Goal: Task Accomplishment & Management: Complete application form

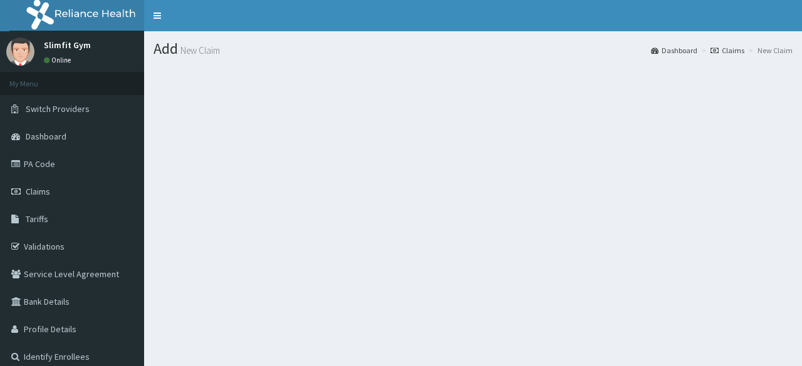
click at [341, 137] on section at bounding box center [473, 135] width 658 height 157
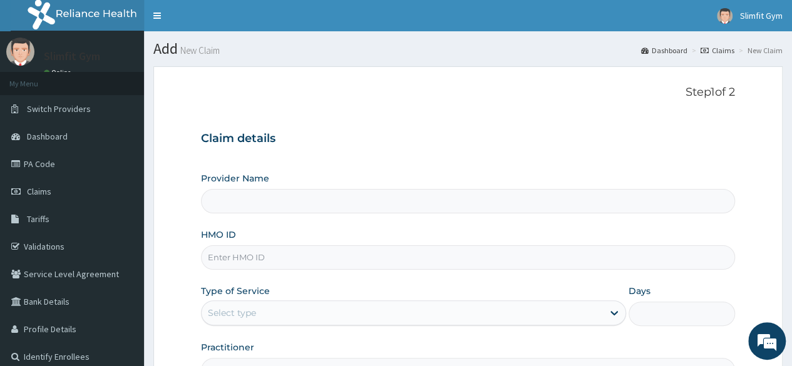
click at [302, 261] on input "HMO ID" at bounding box center [468, 257] width 534 height 24
type input "LBC"
type input "Slimfit U Gym (Female Only )"
type input "1"
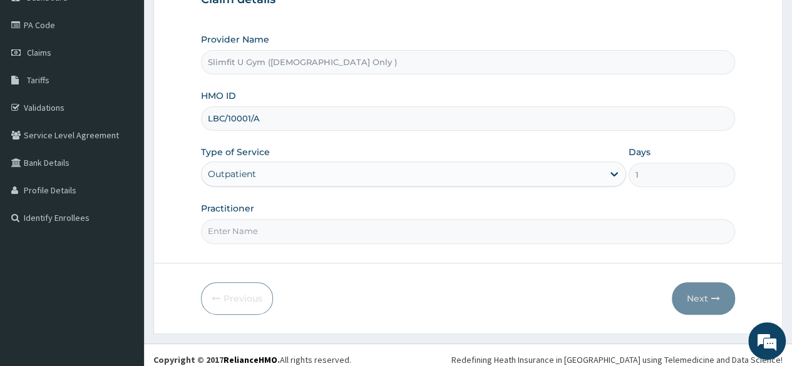
scroll to position [140, 0]
type input "LBC/10001/A"
click at [274, 235] on input "Practitioner" at bounding box center [468, 231] width 534 height 24
type input "HAFSAH AGBABIAKA"
click at [694, 297] on button "Next" at bounding box center [703, 298] width 63 height 33
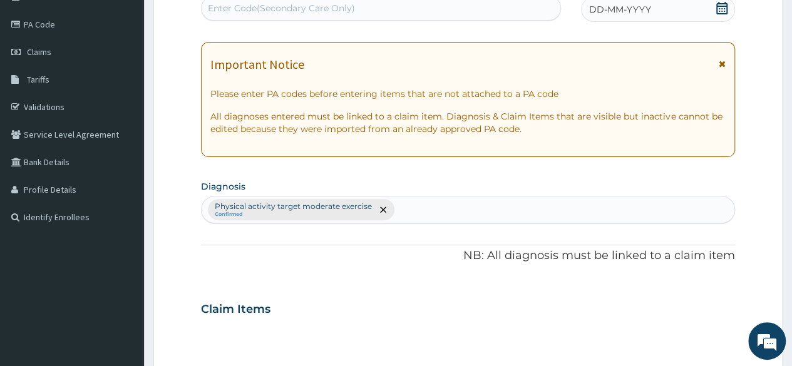
click at [720, 8] on icon at bounding box center [721, 8] width 11 height 13
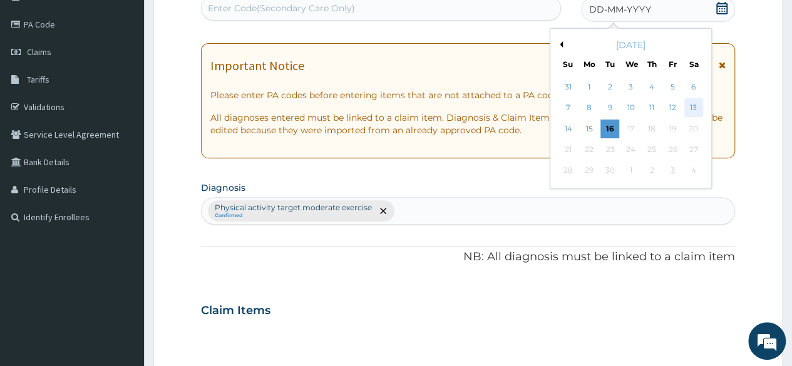
click at [694, 102] on div "13" at bounding box center [693, 108] width 19 height 19
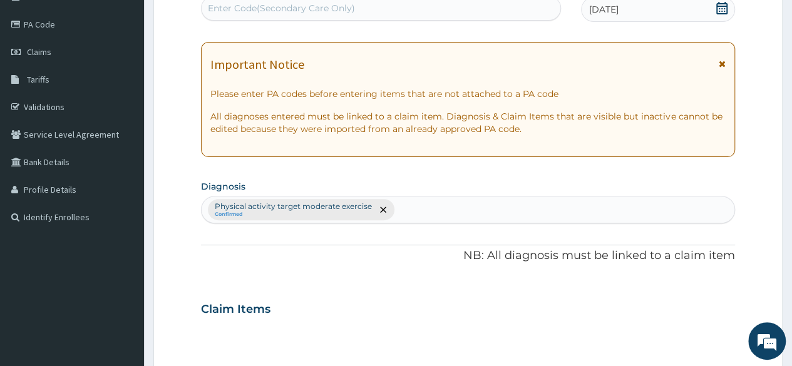
click at [417, 0] on div "Enter Code(Secondary Care Only)" at bounding box center [381, 8] width 358 height 20
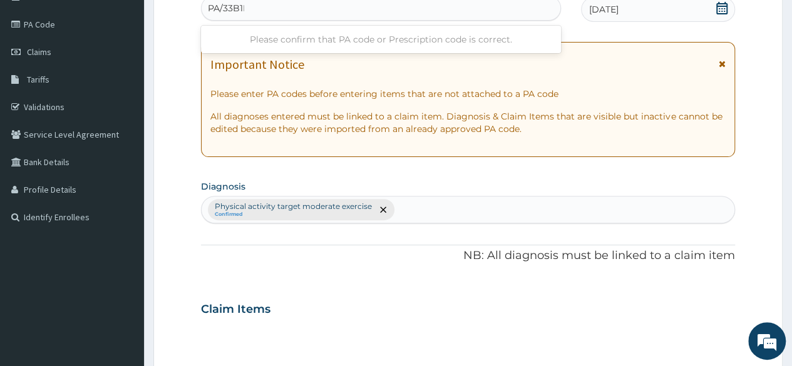
type input "PA/33B1DD"
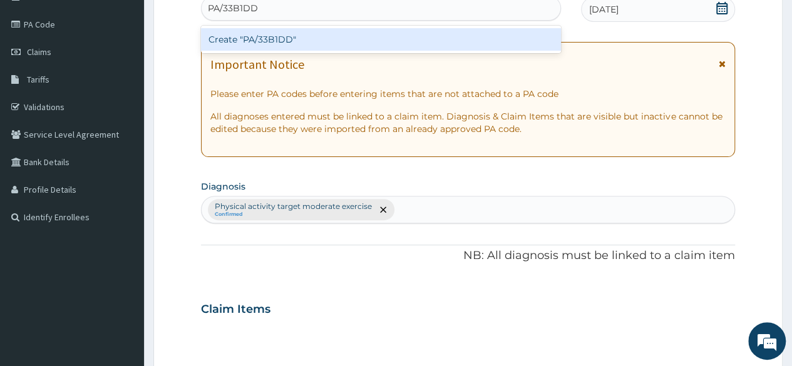
click at [470, 43] on div "Create "PA/33B1DD"" at bounding box center [380, 39] width 359 height 23
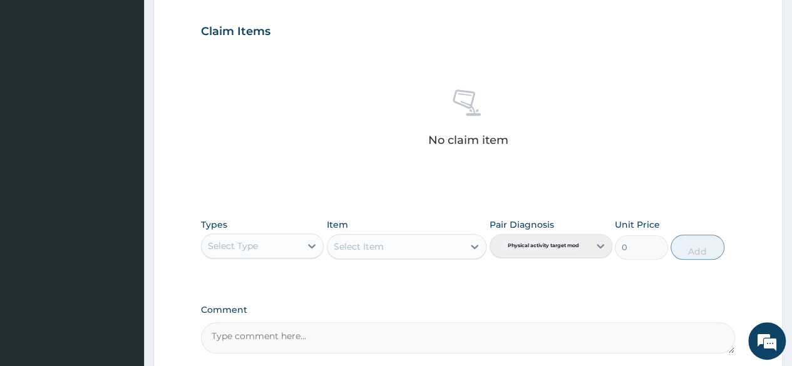
scroll to position [416, 0]
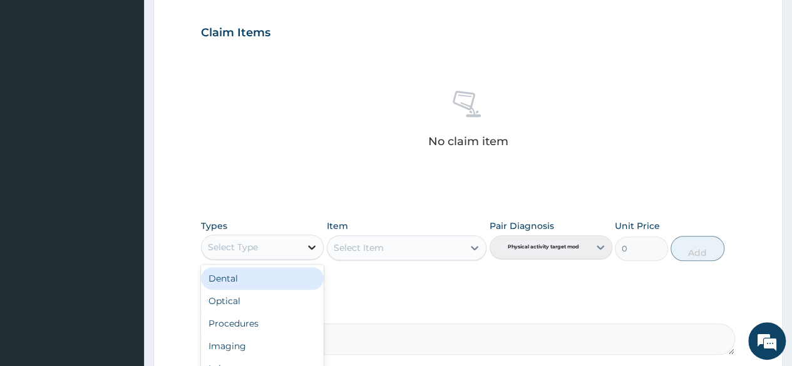
click at [312, 244] on icon at bounding box center [312, 247] width 13 height 13
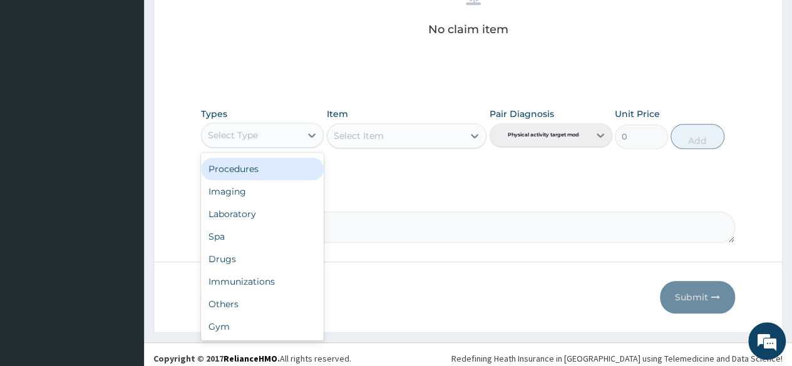
scroll to position [534, 0]
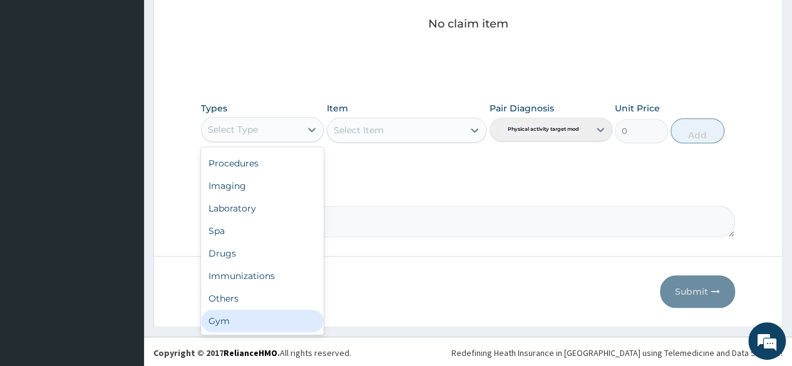
click at [240, 325] on div "Gym" at bounding box center [262, 321] width 123 height 23
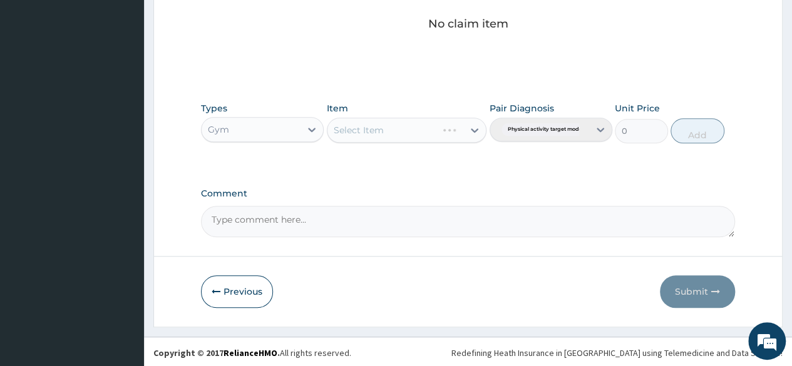
click at [475, 128] on div "Select Item" at bounding box center [407, 130] width 160 height 25
click at [464, 130] on div at bounding box center [474, 130] width 23 height 23
click at [446, 157] on div "GYM SESSION" at bounding box center [407, 161] width 160 height 23
click at [698, 128] on button "Add" at bounding box center [697, 130] width 53 height 25
type input "0"
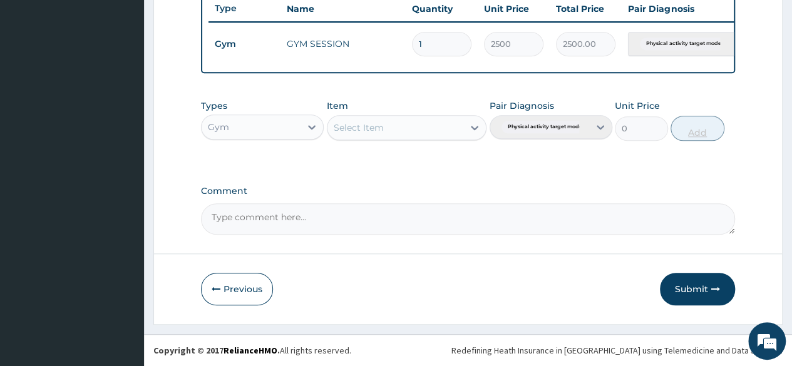
scroll to position [485, 0]
click at [690, 293] on button "Submit" at bounding box center [697, 289] width 75 height 33
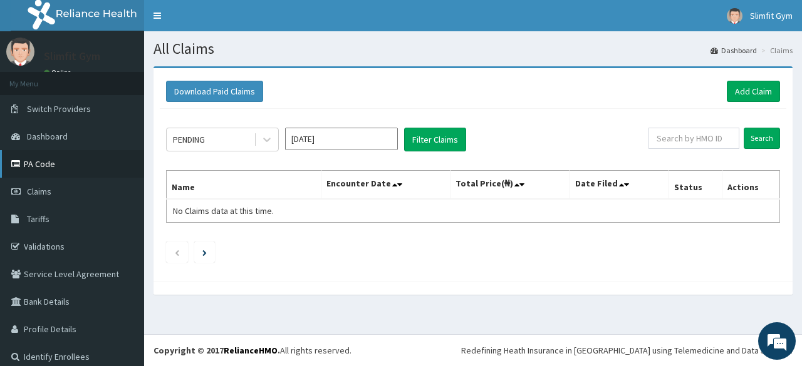
click at [51, 165] on link "PA Code" at bounding box center [72, 164] width 144 height 28
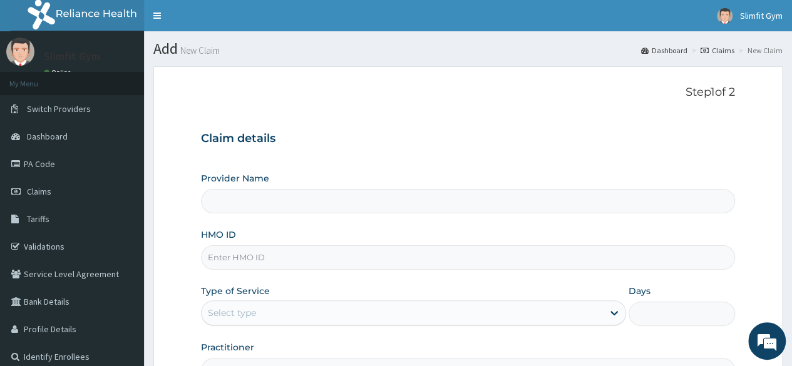
type input "Slimfit U Gym (Female Only )"
type input "1"
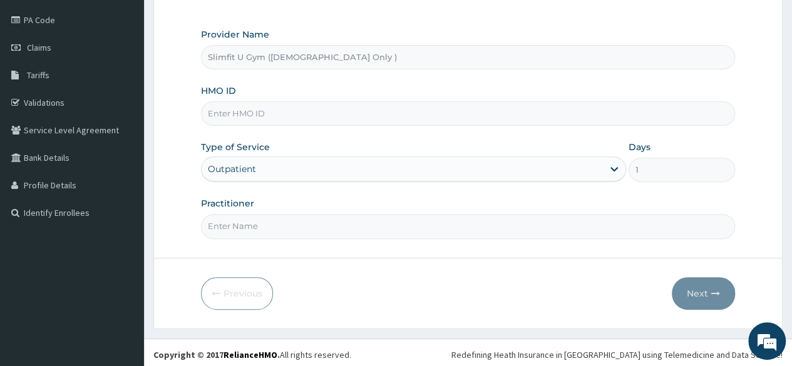
scroll to position [145, 0]
click at [564, 116] on input "HMO ID" at bounding box center [468, 112] width 534 height 24
type input "s"
type input "SBL/10086/A"
click at [370, 224] on input "Practitioner" at bounding box center [468, 225] width 534 height 24
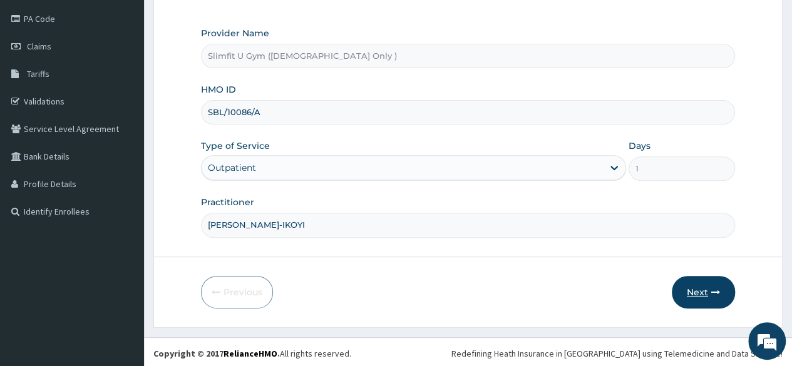
type input "HAFSAH AMEEN-IKOYI"
click at [696, 291] on button "Next" at bounding box center [703, 292] width 63 height 33
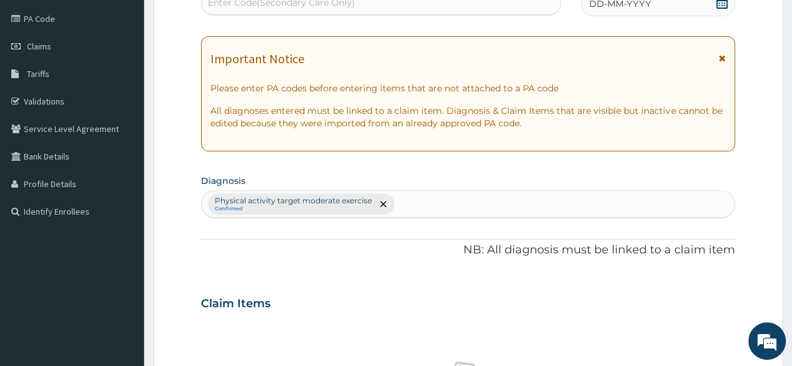
click at [718, 5] on icon at bounding box center [722, 2] width 13 height 13
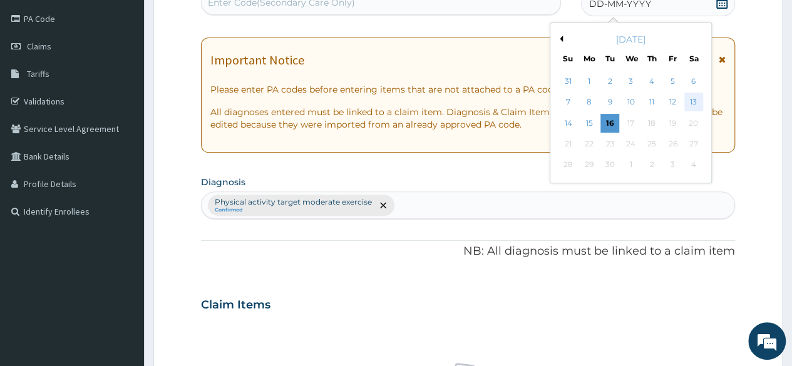
click at [695, 100] on div "13" at bounding box center [693, 102] width 19 height 19
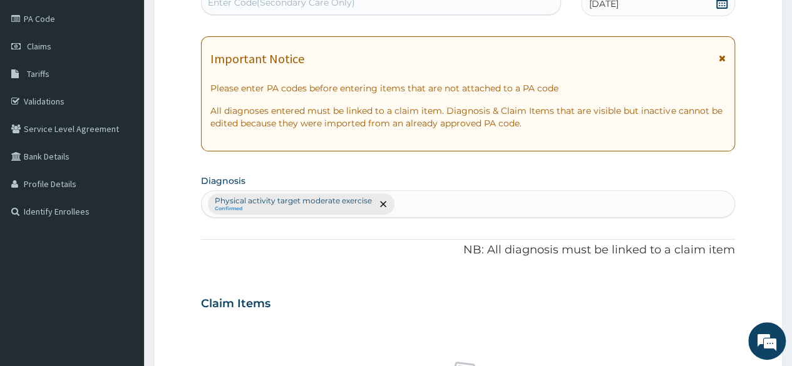
scroll to position [142, 0]
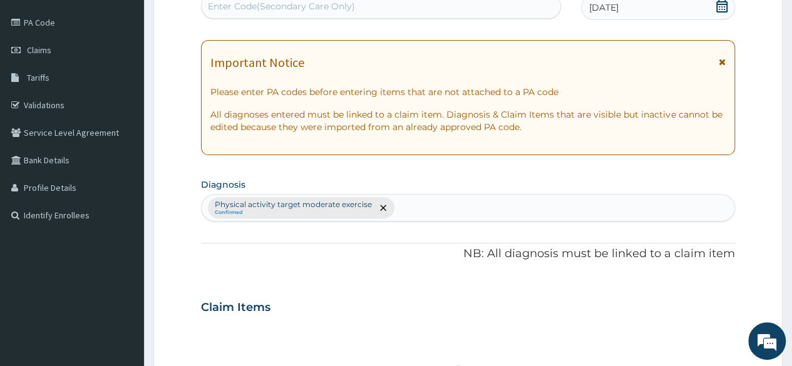
click at [381, 3] on div "Enter Code(Secondary Care Only)" at bounding box center [381, 6] width 358 height 20
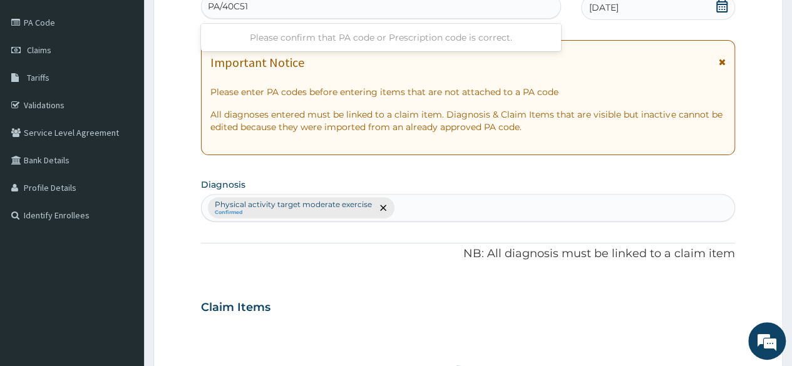
type input "PA/40C519"
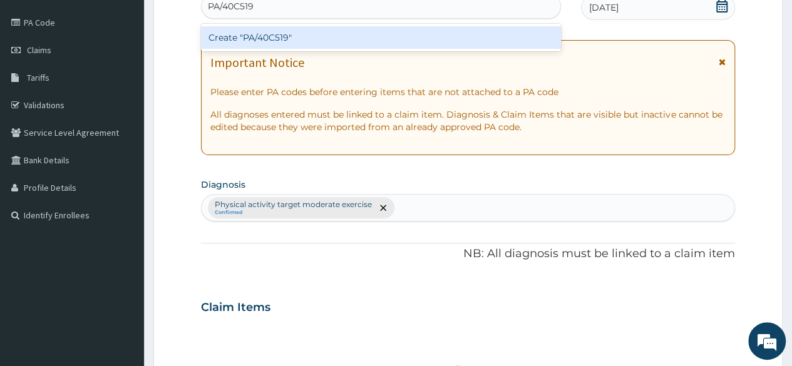
click at [363, 39] on div "Create "PA/40C519"" at bounding box center [380, 37] width 359 height 23
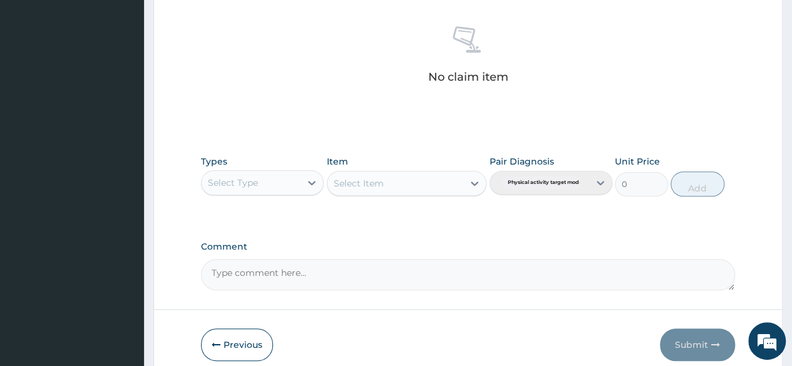
scroll to position [451, 0]
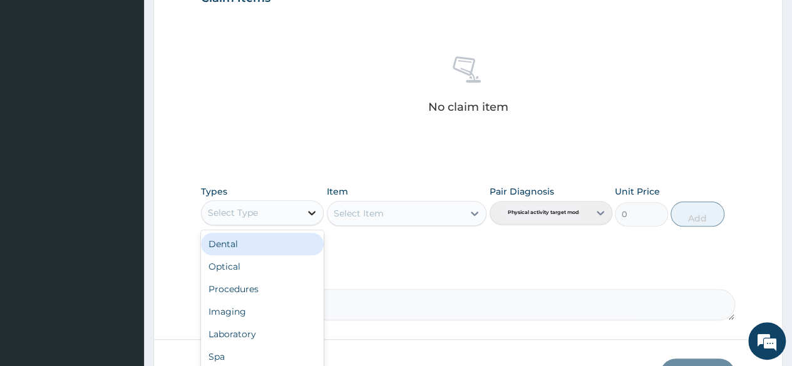
click at [312, 211] on icon at bounding box center [312, 213] width 13 height 13
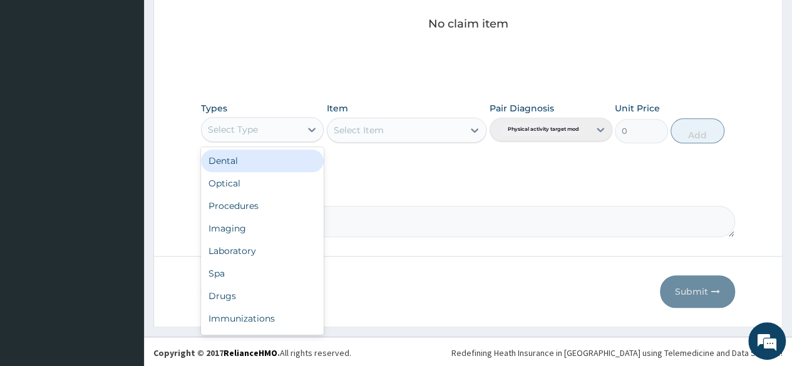
scroll to position [43, 0]
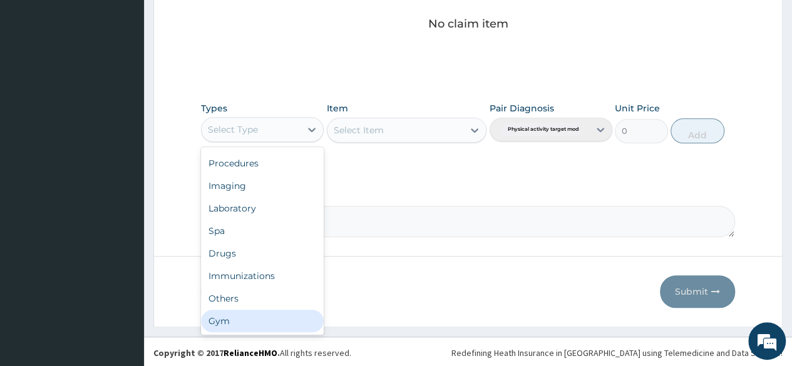
click at [282, 315] on div "Gym" at bounding box center [262, 321] width 123 height 23
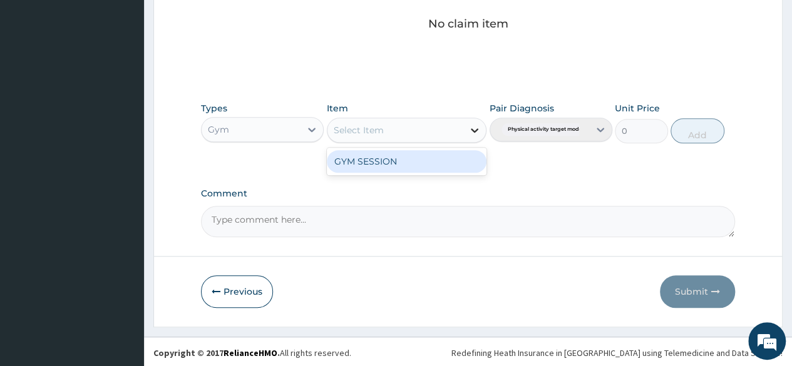
click at [474, 129] on icon at bounding box center [475, 130] width 8 height 4
click at [457, 158] on div "GYM SESSION" at bounding box center [407, 161] width 160 height 23
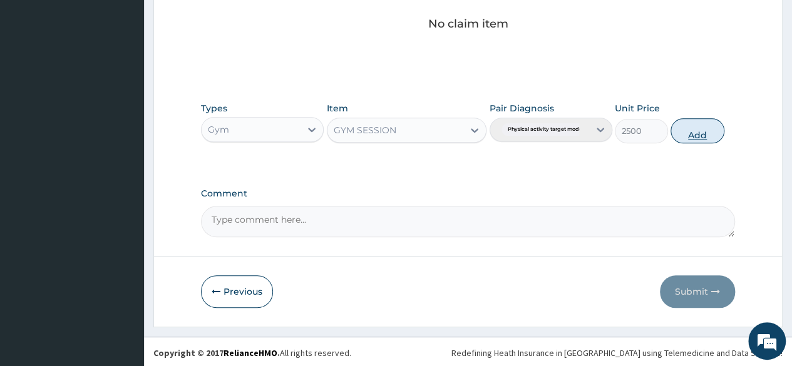
click at [696, 137] on button "Add" at bounding box center [697, 130] width 53 height 25
type input "0"
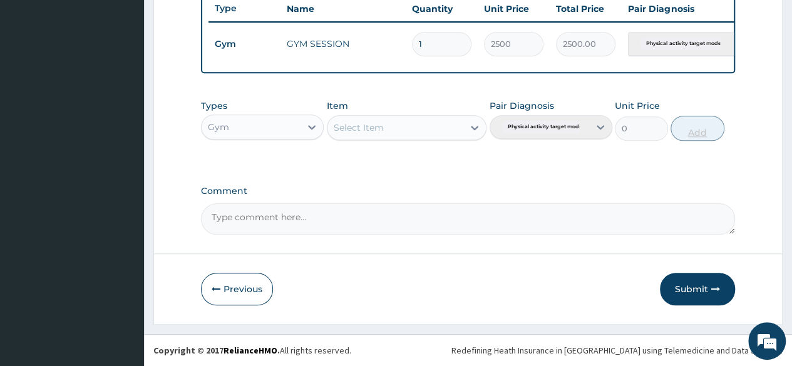
scroll to position [485, 0]
click at [691, 287] on button "Submit" at bounding box center [697, 289] width 75 height 33
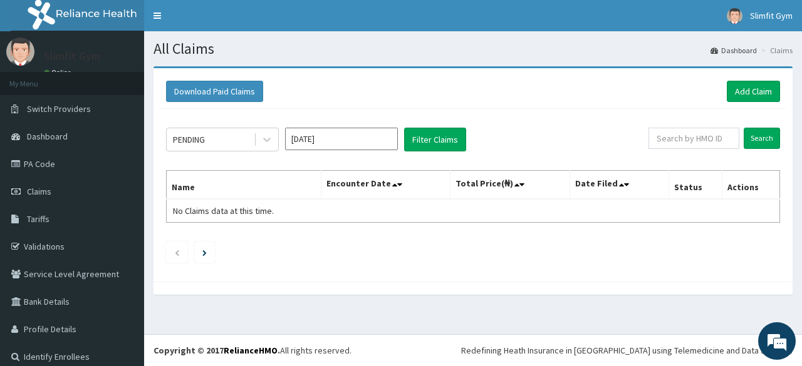
click at [691, 287] on div at bounding box center [472, 288] width 639 height 13
click at [56, 167] on link "PA Code" at bounding box center [72, 164] width 144 height 28
click at [42, 163] on link "PA Code" at bounding box center [72, 164] width 144 height 28
